Goal: Task Accomplishment & Management: Manage account settings

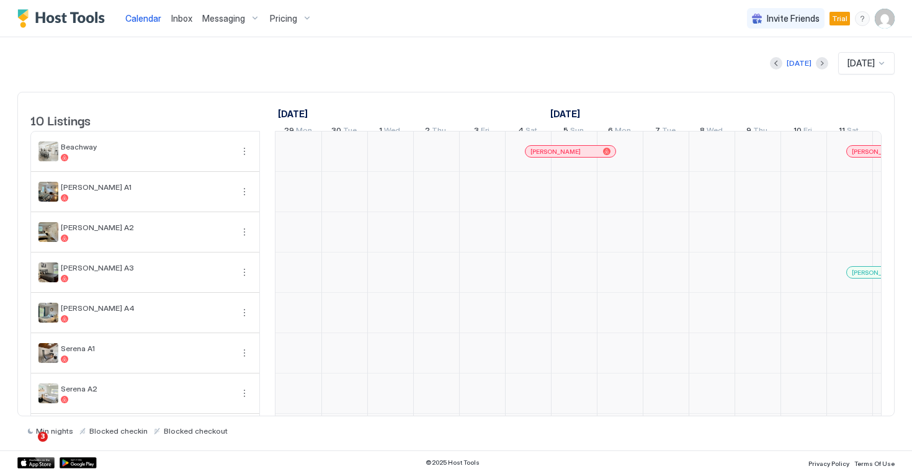
scroll to position [0, 689]
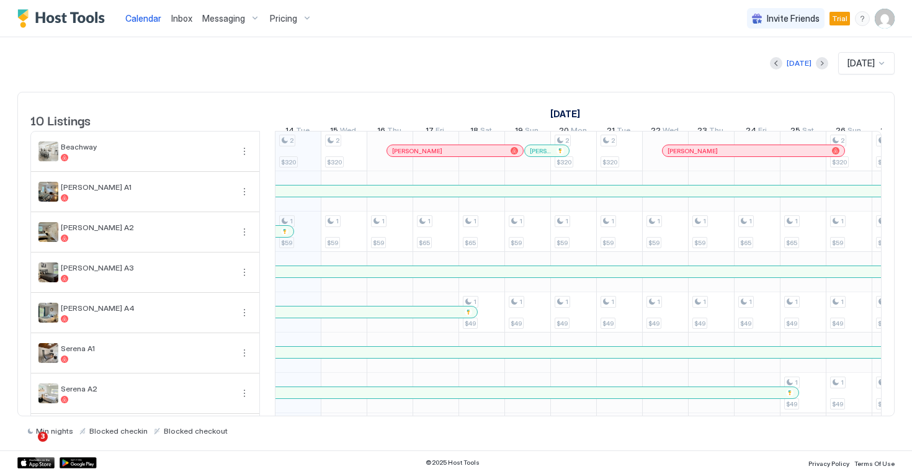
click at [229, 10] on div "Messaging" at bounding box center [231, 18] width 68 height 21
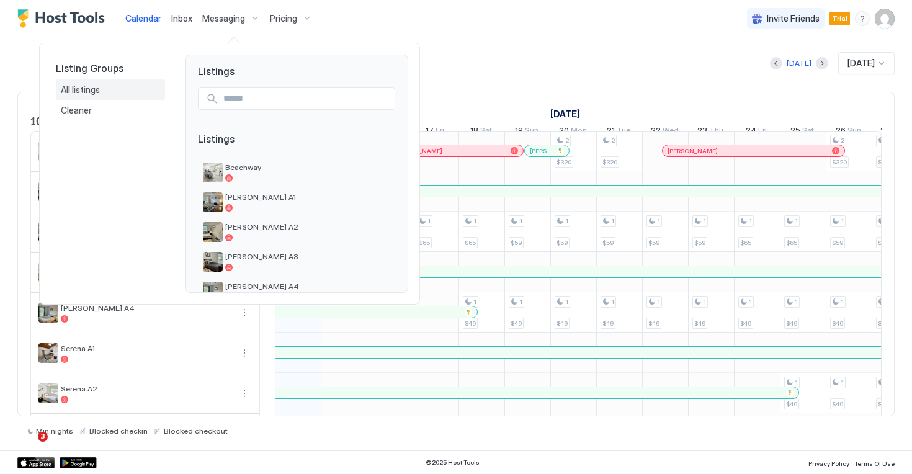
click at [133, 91] on div "All listings" at bounding box center [110, 89] width 99 height 11
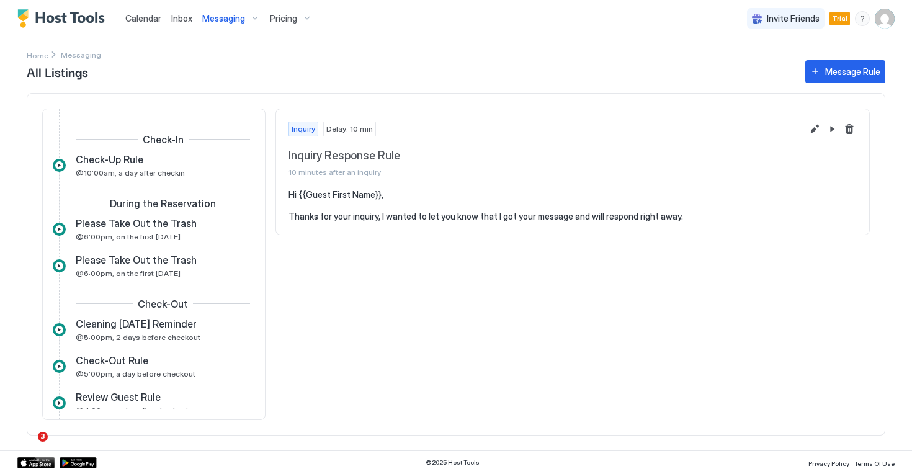
scroll to position [290, 0]
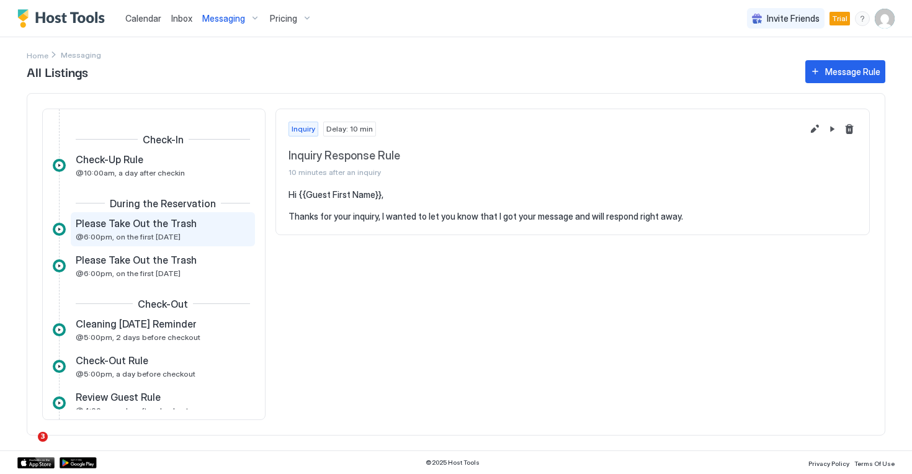
click at [190, 235] on div "Please Take Out the Trash @6:00pm, on the first [DATE]" at bounding box center [154, 229] width 157 height 24
click at [812, 130] on button "Edit message rule" at bounding box center [814, 129] width 15 height 15
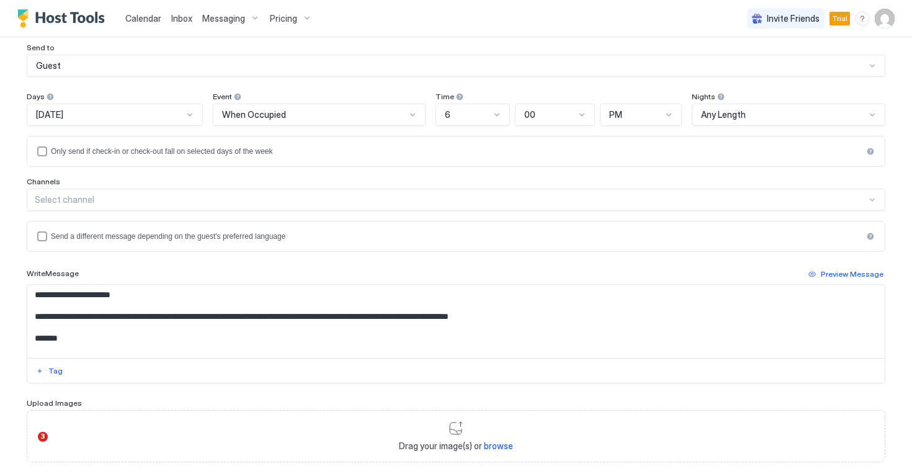
scroll to position [110, 0]
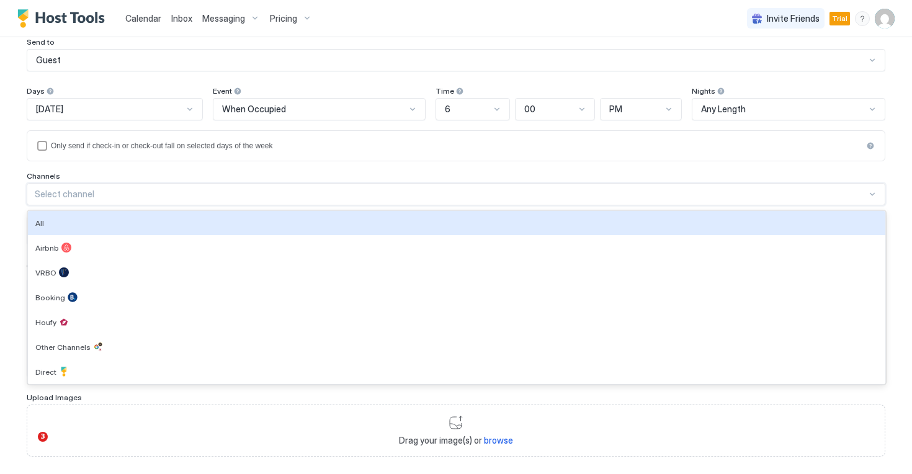
click at [343, 193] on div "Select channel" at bounding box center [451, 194] width 832 height 11
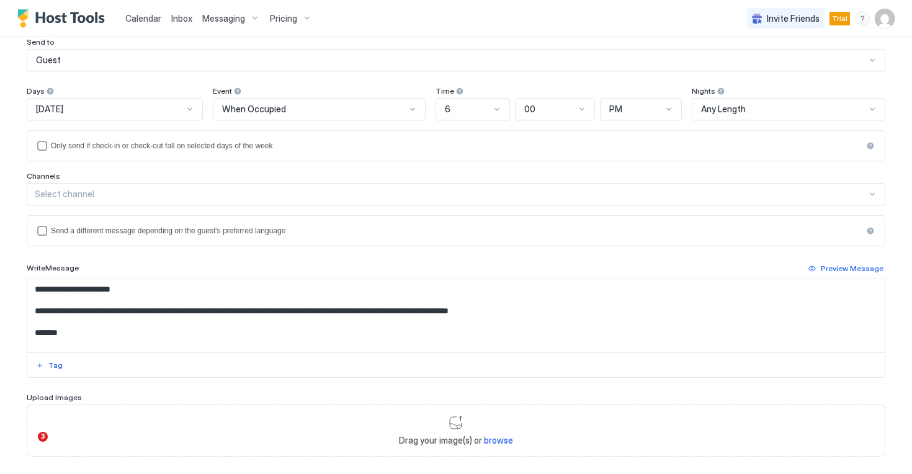
click at [297, 179] on div "Channels" at bounding box center [456, 177] width 859 height 12
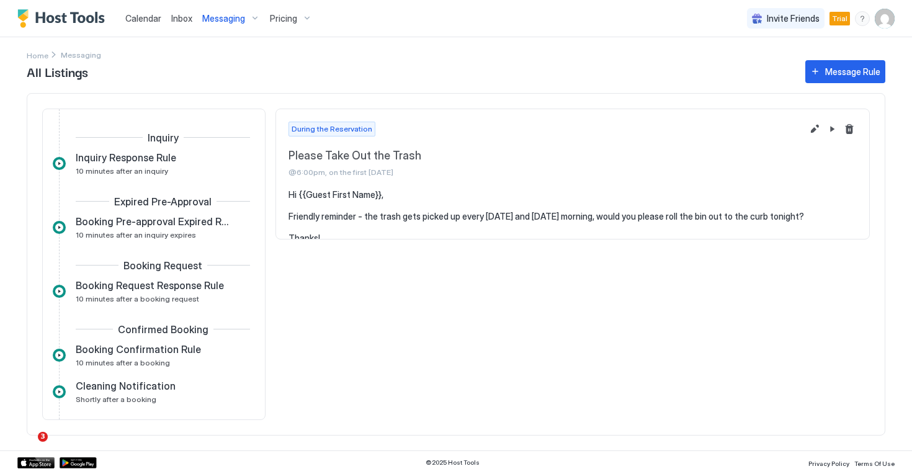
scroll to position [256, 0]
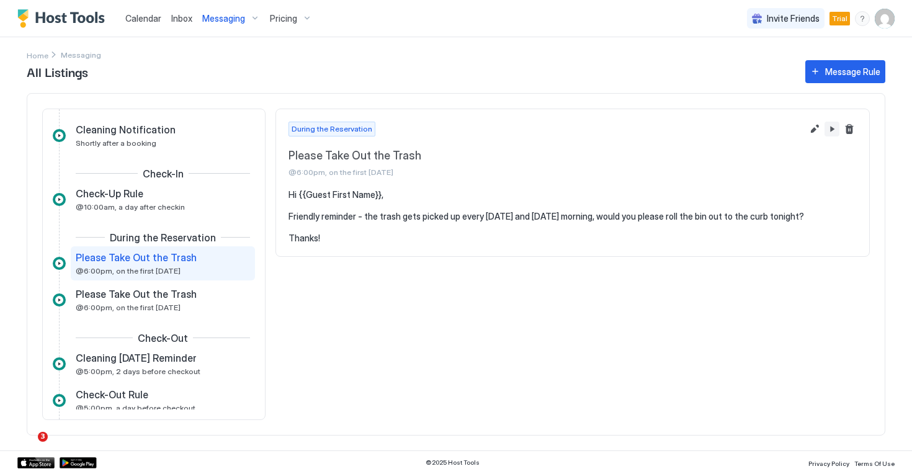
click at [830, 129] on button "Pause Message Rule" at bounding box center [832, 129] width 15 height 15
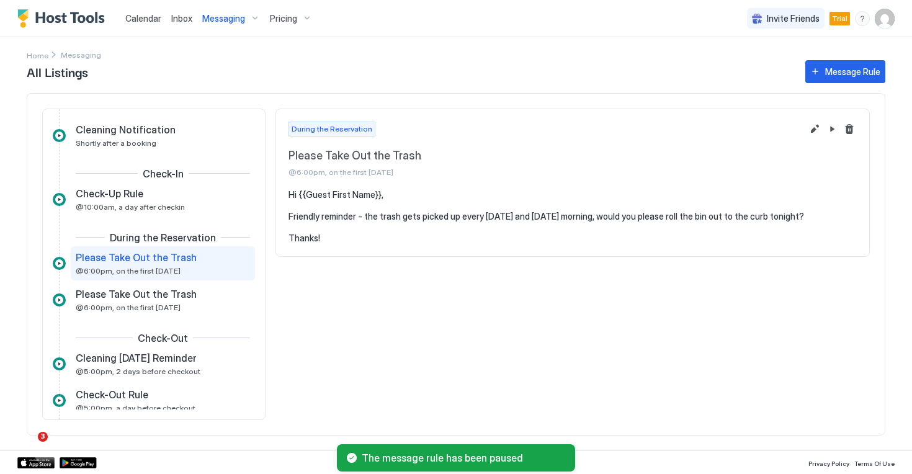
click at [182, 320] on div "Check-Out Cleaning [DATE] Reminder @5:00pm, 2 days before checkout" at bounding box center [154, 352] width 202 height 64
click at [184, 307] on div "Please Take Out the Trash @6:00pm, on the first [DATE]" at bounding box center [154, 300] width 157 height 24
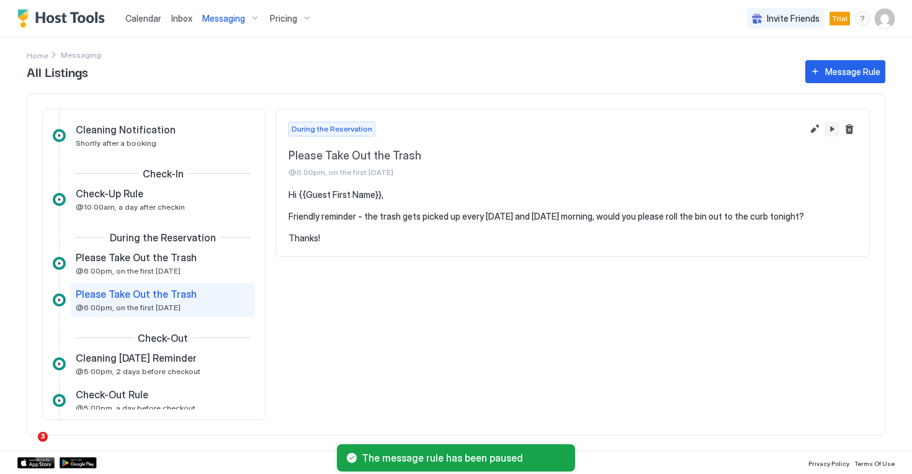
click at [834, 133] on button "Pause Message Rule" at bounding box center [832, 129] width 15 height 15
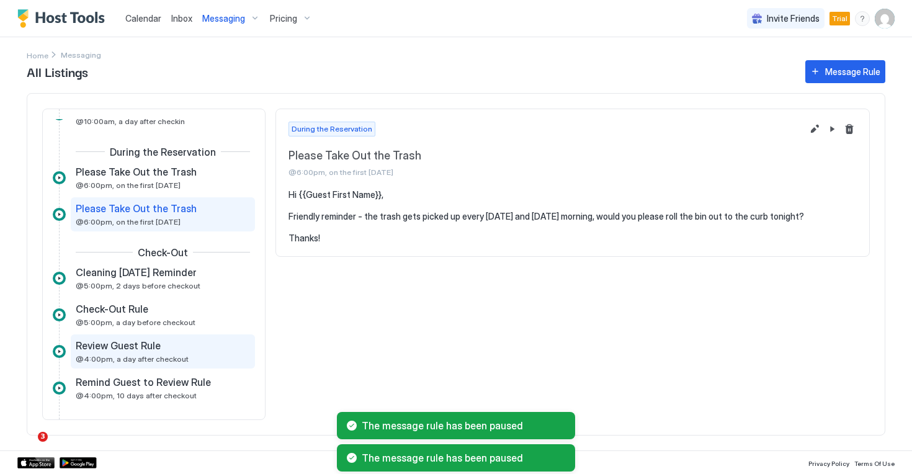
scroll to position [363, 0]
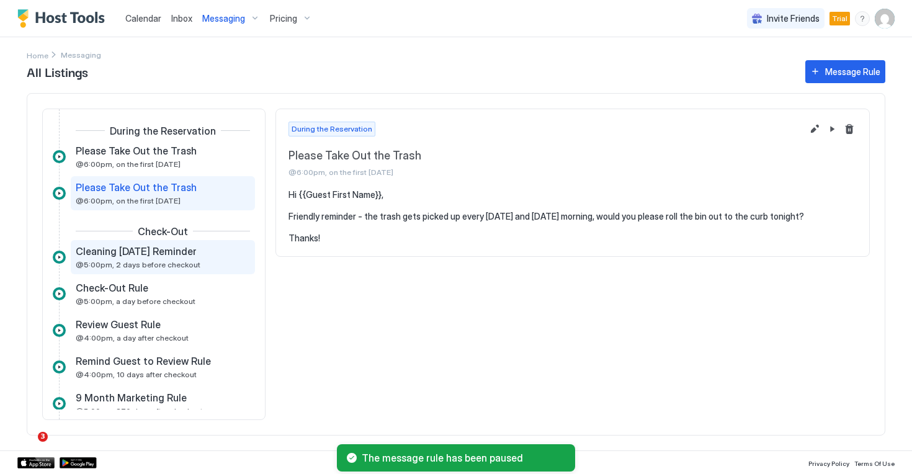
click at [174, 271] on div "Cleaning [DATE] Reminder @5:00pm, 2 days before checkout" at bounding box center [163, 257] width 184 height 34
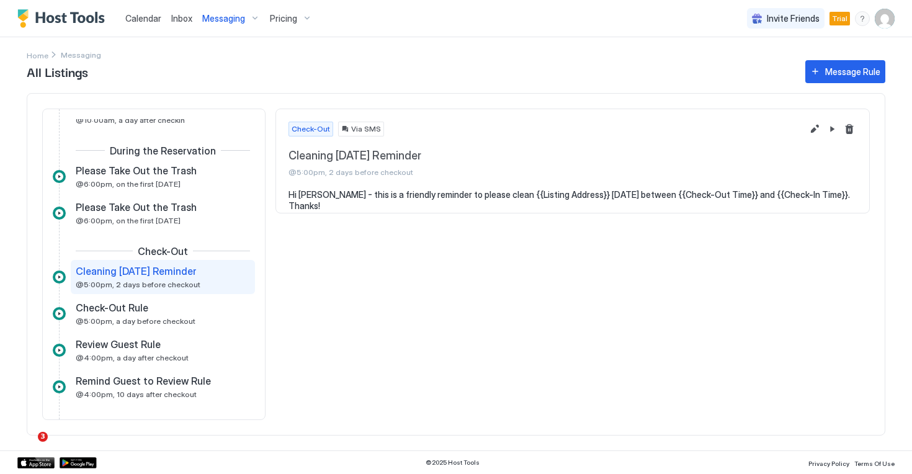
scroll to position [346, 0]
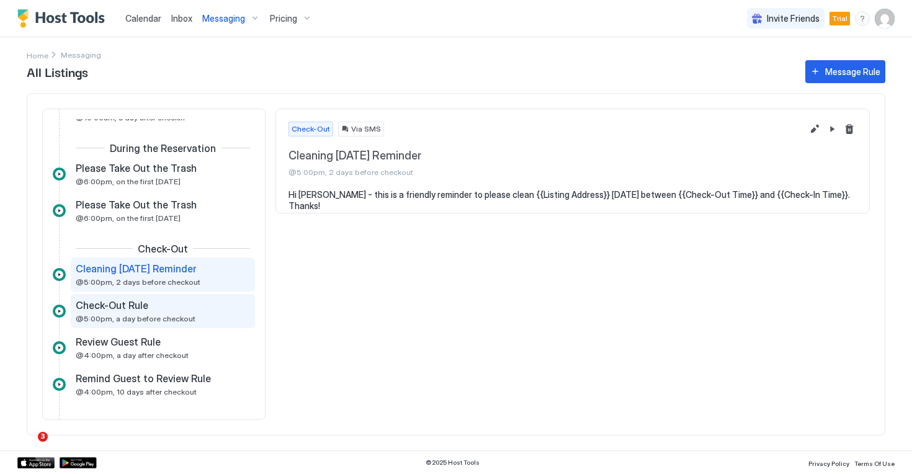
click at [174, 320] on span "@5:00pm, a day before checkout" at bounding box center [136, 318] width 120 height 9
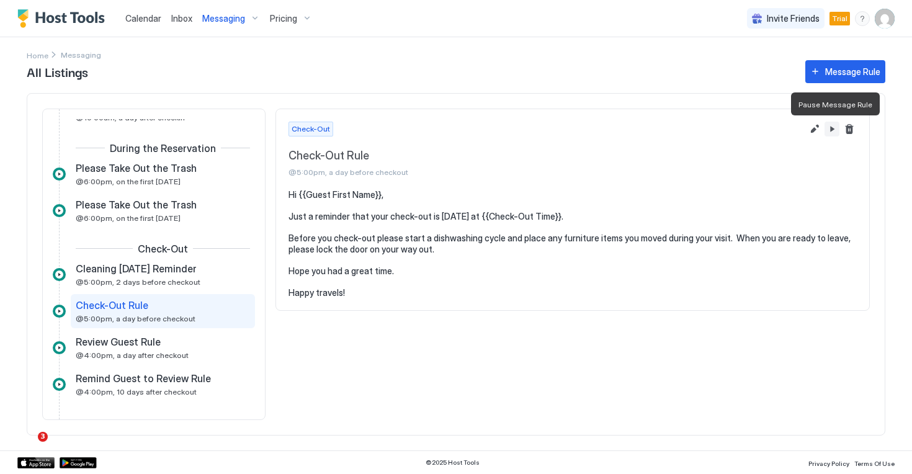
click at [836, 125] on button "Pause Message Rule" at bounding box center [832, 129] width 15 height 15
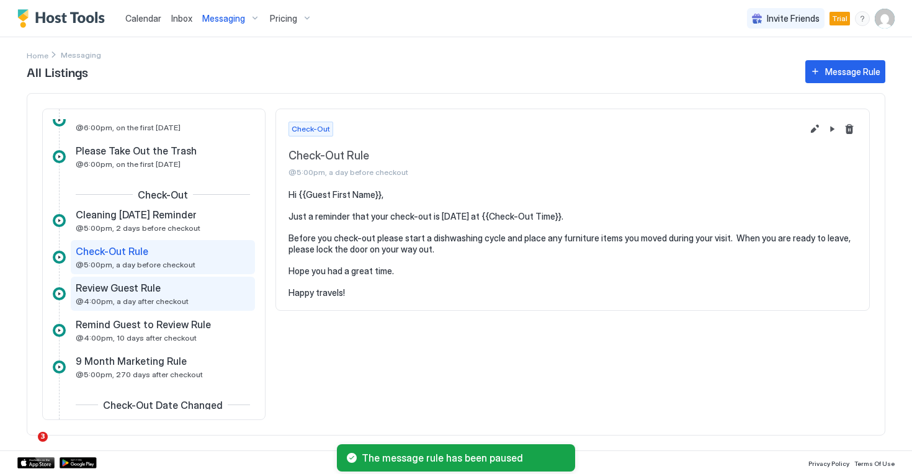
scroll to position [402, 0]
